Goal: Information Seeking & Learning: Learn about a topic

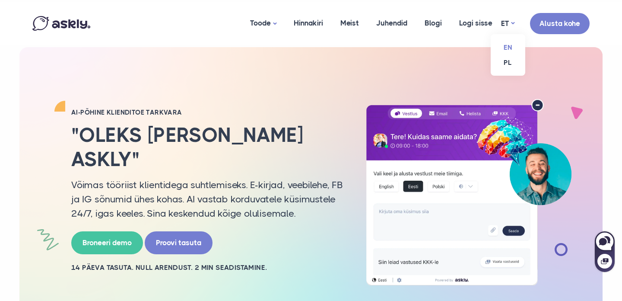
click at [506, 43] on link "EN" at bounding box center [508, 47] width 35 height 15
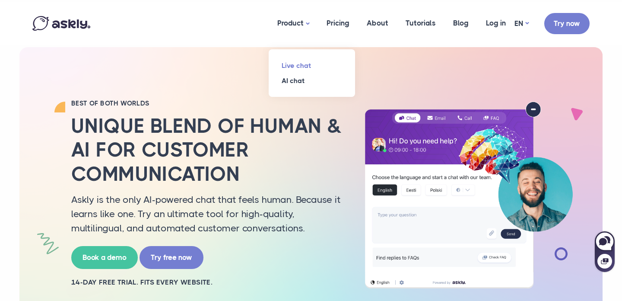
click at [296, 64] on link "Live chat" at bounding box center [312, 65] width 86 height 15
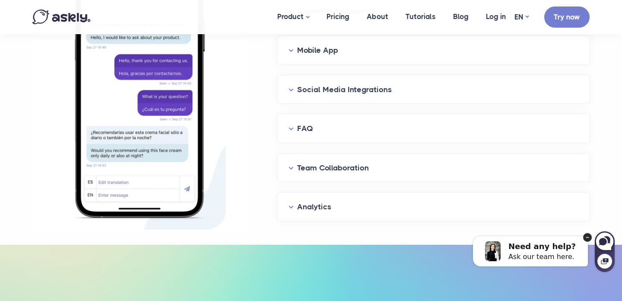
scroll to position [1145, 0]
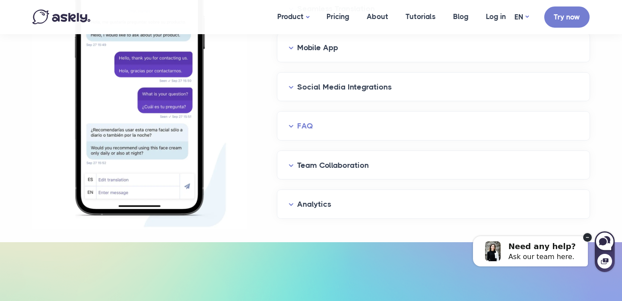
click at [309, 127] on button "FAQ" at bounding box center [434, 125] width 290 height 13
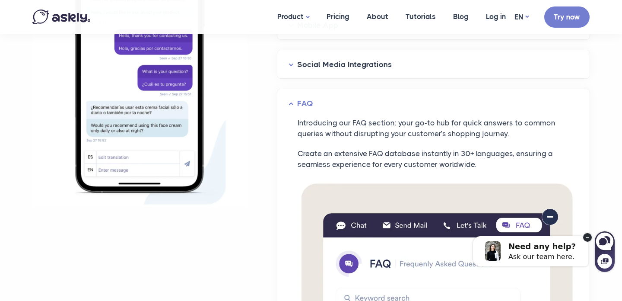
scroll to position [1148, 0]
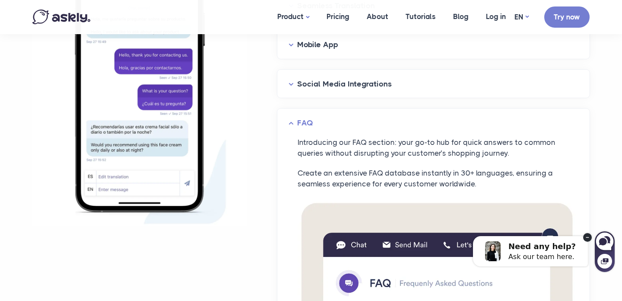
click at [309, 127] on button "FAQ" at bounding box center [434, 122] width 290 height 13
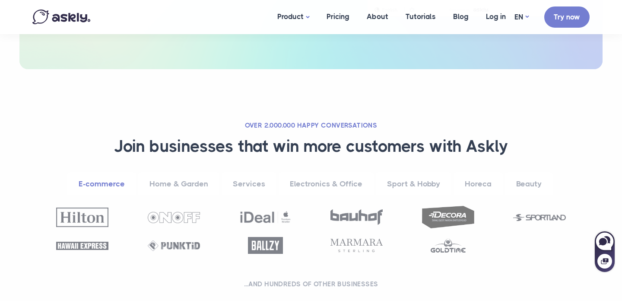
scroll to position [331, 0]
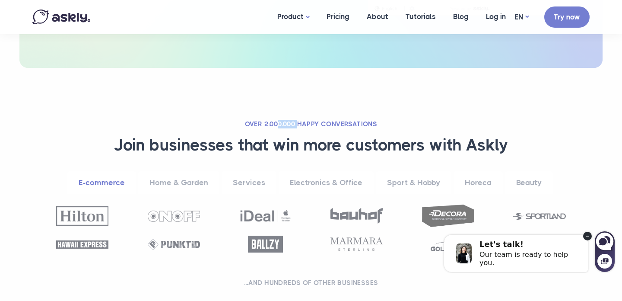
drag, startPoint x: 278, startPoint y: 123, endPoint x: 298, endPoint y: 124, distance: 20.3
click at [298, 124] on h2 "Over 2.000.000 happy conversations" at bounding box center [311, 124] width 536 height 9
click at [257, 132] on div "**********" at bounding box center [311, 206] width 566 height 172
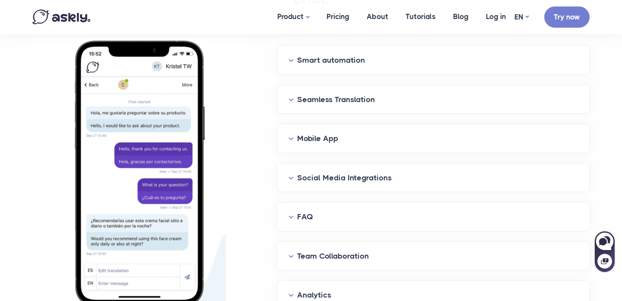
scroll to position [1039, 0]
